Goal: Navigation & Orientation: Find specific page/section

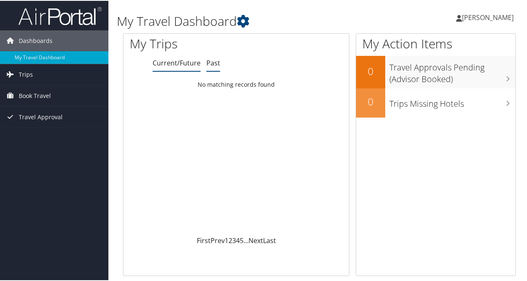
click at [212, 65] on link "Past" at bounding box center [213, 62] width 14 height 9
click at [59, 73] on link "Trips" at bounding box center [54, 73] width 108 height 21
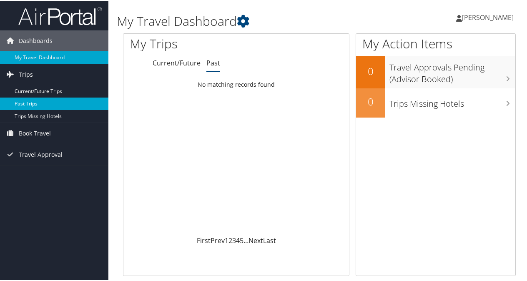
click at [38, 100] on link "Past Trips" at bounding box center [54, 103] width 108 height 13
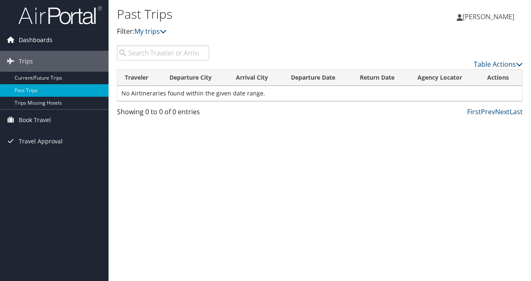
click at [47, 37] on span "Dashboards" at bounding box center [36, 40] width 34 height 21
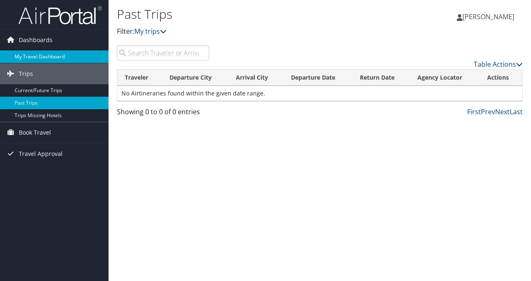
click at [47, 52] on link "My Travel Dashboard" at bounding box center [54, 56] width 108 height 13
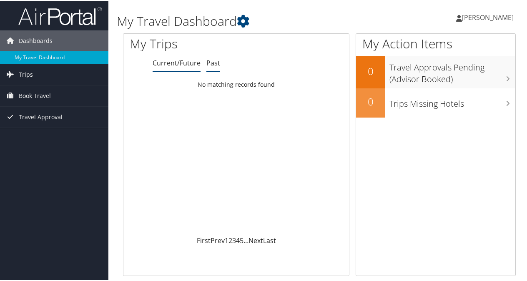
click at [209, 61] on link "Past" at bounding box center [213, 62] width 14 height 9
click at [176, 63] on link "Current/Future" at bounding box center [177, 62] width 48 height 9
click at [56, 78] on link "Trips" at bounding box center [54, 73] width 108 height 21
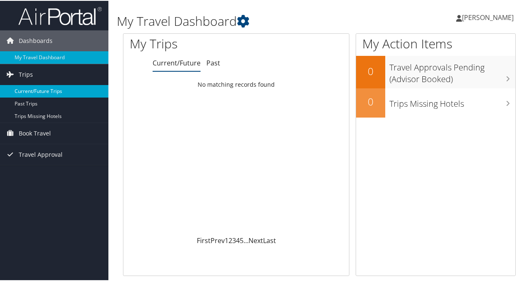
click at [49, 89] on link "Current/Future Trips" at bounding box center [54, 90] width 108 height 13
